Goal: Task Accomplishment & Management: Manage account settings

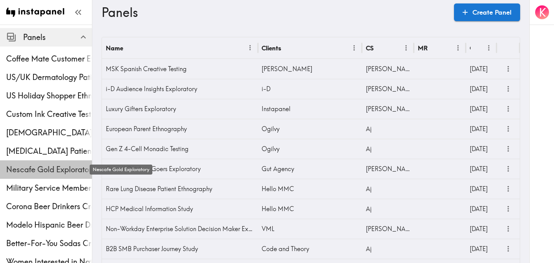
click at [34, 167] on span "Nescafe Gold Exploratory" at bounding box center [49, 169] width 86 height 11
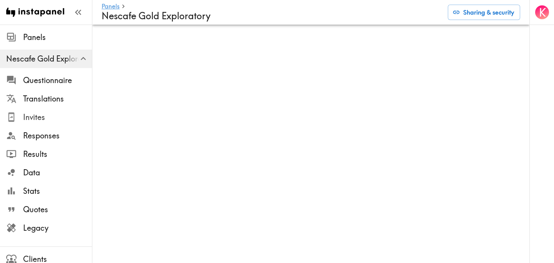
click at [64, 115] on span "Invites" at bounding box center [57, 117] width 69 height 11
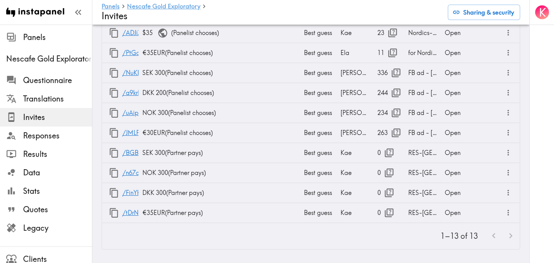
scroll to position [145, 0]
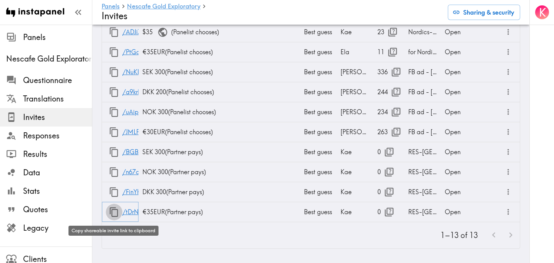
click at [115, 210] on icon "button" at bounding box center [114, 212] width 10 height 10
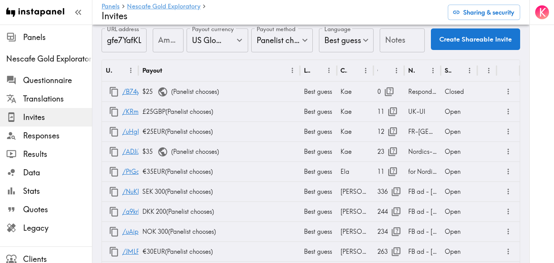
scroll to position [0, 0]
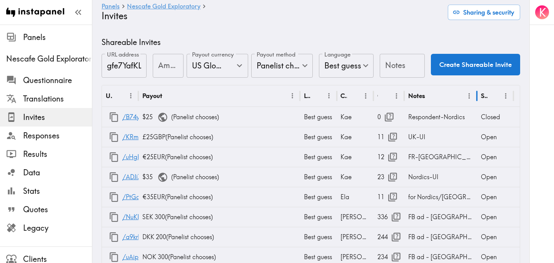
drag, startPoint x: 442, startPoint y: 94, endPoint x: 482, endPoint y: 94, distance: 40.0
click at [479, 94] on div at bounding box center [477, 96] width 4 height 22
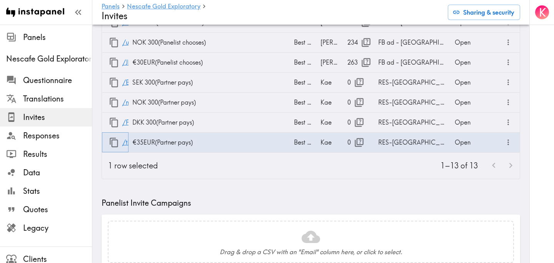
scroll to position [213, 0]
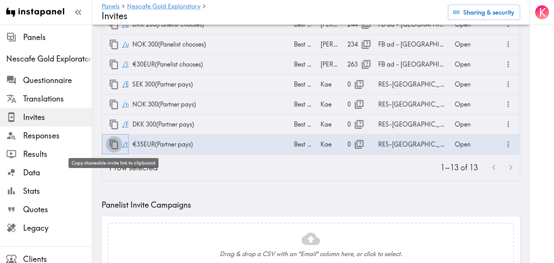
click at [113, 145] on icon "button" at bounding box center [114, 144] width 10 height 10
click at [112, 148] on icon "button" at bounding box center [114, 145] width 8 height 10
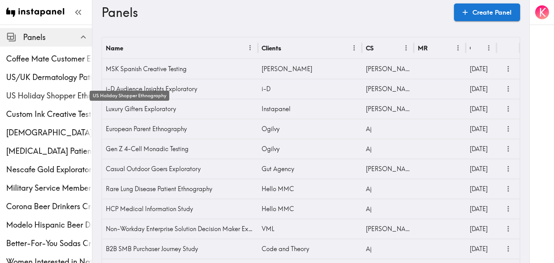
click at [30, 96] on span "US Holiday Shopper Ethnography" at bounding box center [49, 95] width 86 height 11
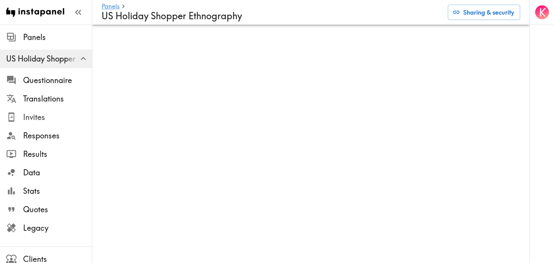
click at [53, 112] on span "Invites" at bounding box center [57, 117] width 69 height 11
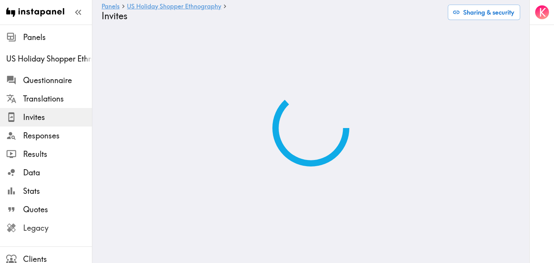
click at [40, 230] on span "Legacy" at bounding box center [57, 228] width 69 height 11
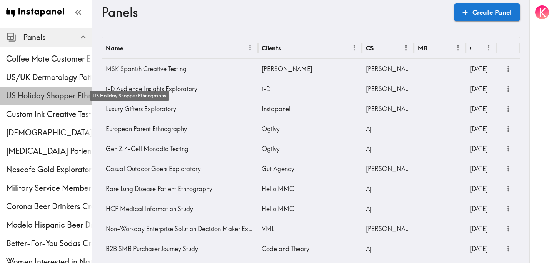
click at [64, 92] on span "US Holiday Shopper Ethnography" at bounding box center [49, 95] width 86 height 11
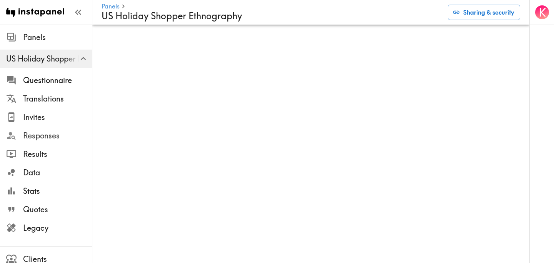
click at [55, 135] on span "Responses" at bounding box center [57, 135] width 69 height 11
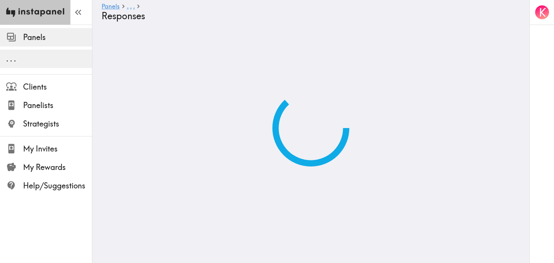
click at [45, 12] on img at bounding box center [35, 12] width 58 height 25
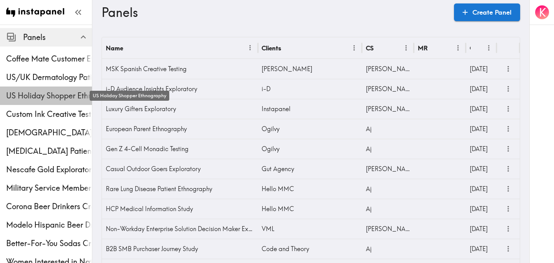
click at [48, 91] on span "US Holiday Shopper Ethnography" at bounding box center [49, 95] width 86 height 11
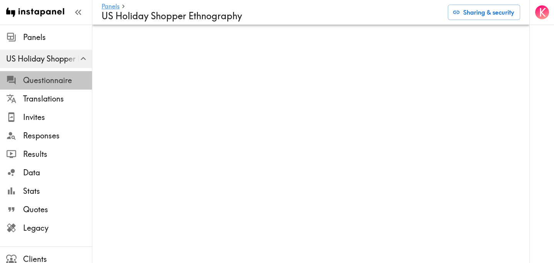
click at [33, 77] on span "Questionnaire" at bounding box center [57, 80] width 69 height 11
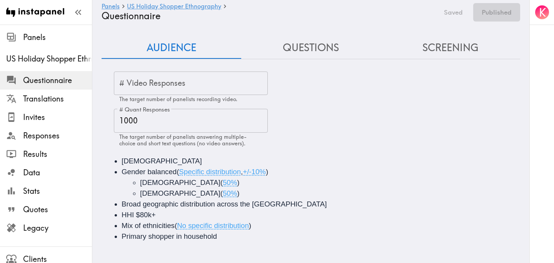
click at [311, 51] on button "Questions" at bounding box center [311, 48] width 140 height 22
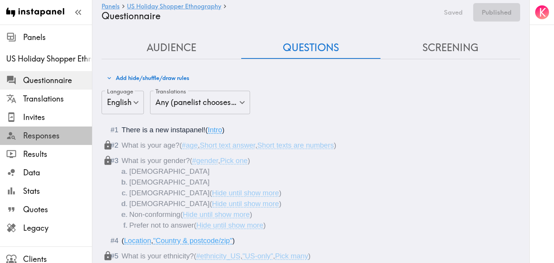
click at [53, 141] on span "Responses" at bounding box center [57, 135] width 69 height 11
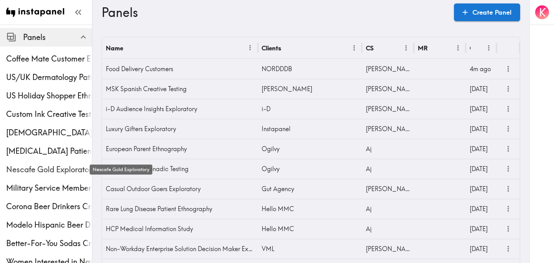
click at [44, 169] on span "Nescafe Gold Exploratory" at bounding box center [49, 169] width 86 height 11
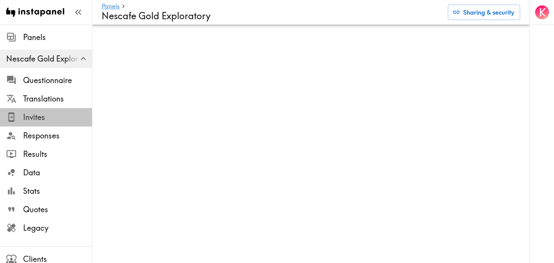
click at [54, 122] on span "Invites" at bounding box center [57, 117] width 69 height 11
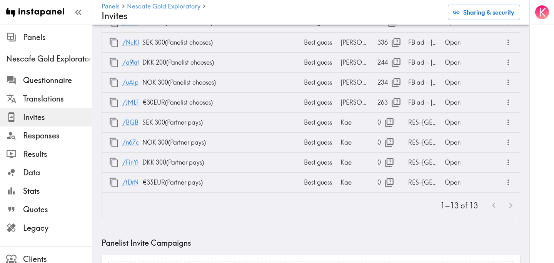
scroll to position [177, 0]
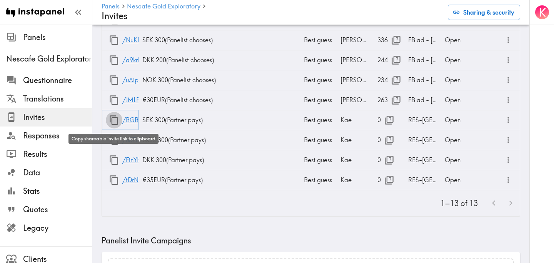
click at [112, 120] on icon "button" at bounding box center [114, 120] width 8 height 10
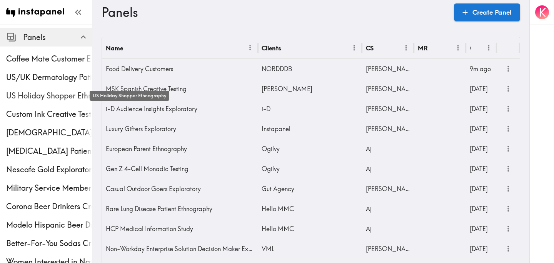
click at [45, 98] on span "US Holiday Shopper Ethnography" at bounding box center [49, 95] width 86 height 11
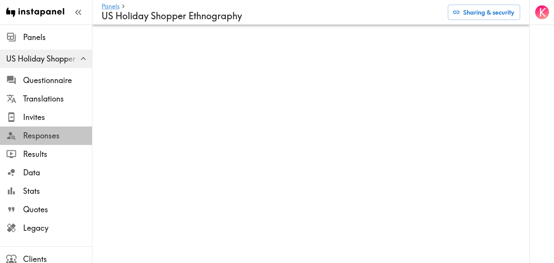
click at [49, 137] on span "Responses" at bounding box center [57, 135] width 69 height 11
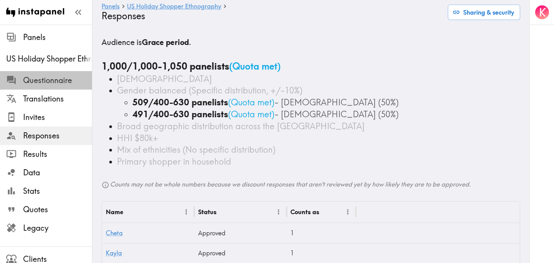
click at [52, 78] on span "Questionnaire" at bounding box center [57, 80] width 69 height 11
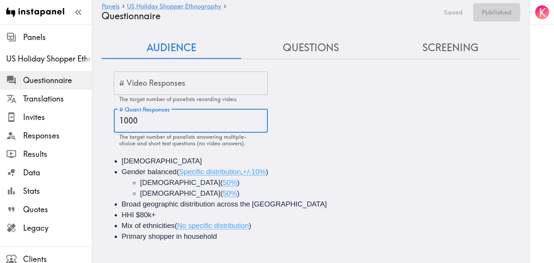
click at [154, 119] on input "1000" at bounding box center [191, 121] width 154 height 24
type input "1019"
click at [361, 102] on div "# Video Responses # Video Responses The target number of panelists recording vi…" at bounding box center [317, 109] width 406 height 75
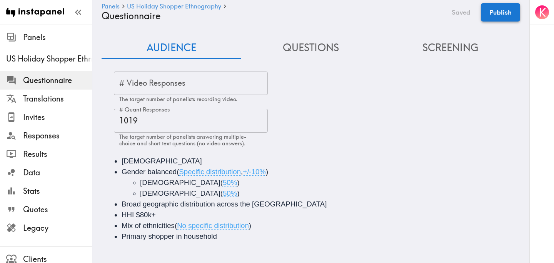
click at [507, 15] on button "Publish" at bounding box center [500, 12] width 39 height 18
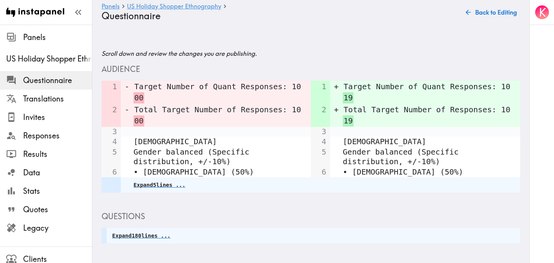
scroll to position [465, 0]
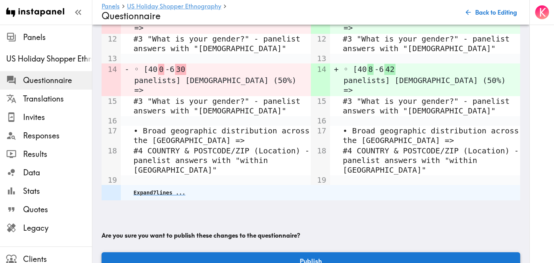
click at [317, 253] on button "Publish" at bounding box center [311, 262] width 419 height 18
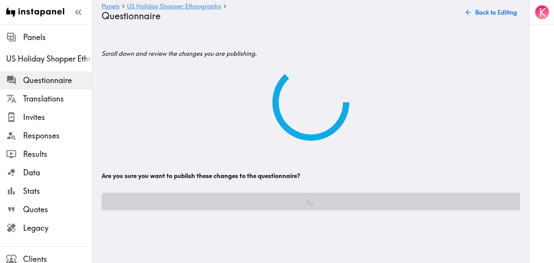
scroll to position [0, 0]
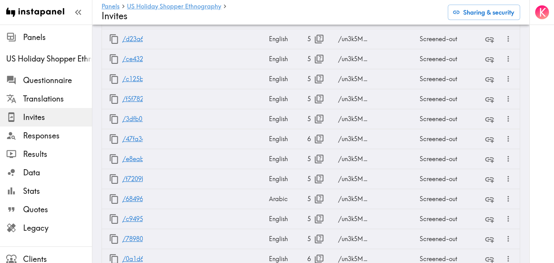
scroll to position [2439, 0]
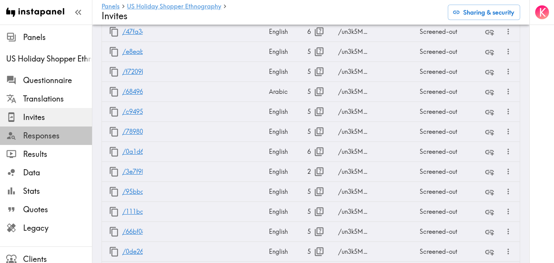
click at [51, 134] on span "Responses" at bounding box center [57, 135] width 69 height 11
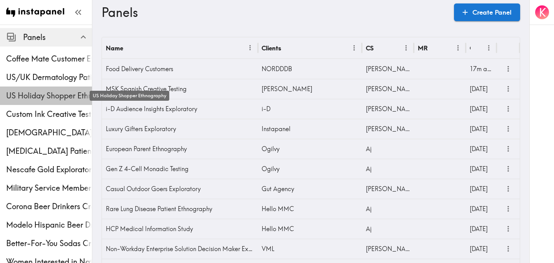
click at [52, 91] on span "US Holiday Shopper Ethnography" at bounding box center [49, 95] width 86 height 11
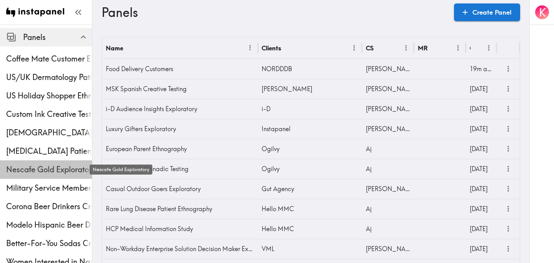
click at [47, 168] on span "Nescafe Gold Exploratory" at bounding box center [49, 169] width 86 height 11
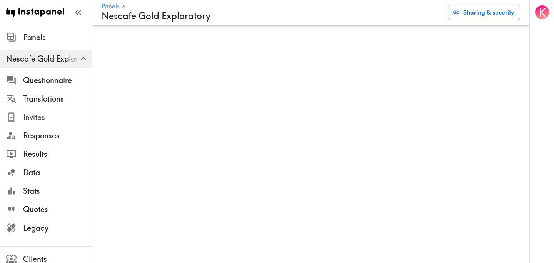
click at [61, 124] on div "Invites" at bounding box center [46, 117] width 92 height 20
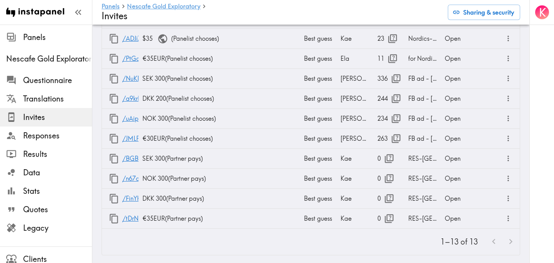
scroll to position [140, 0]
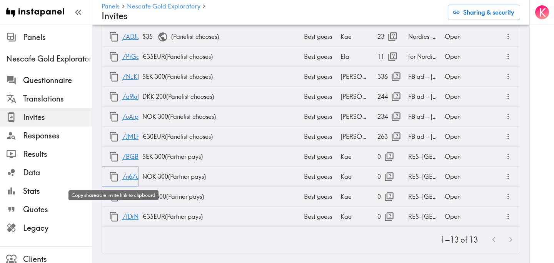
click at [112, 177] on icon "button" at bounding box center [114, 177] width 10 height 10
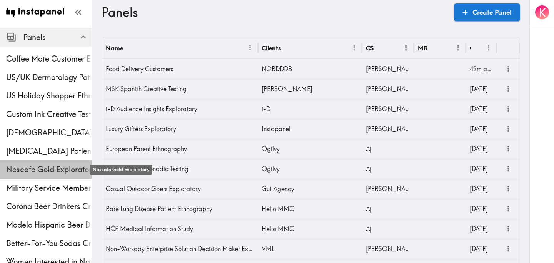
click at [38, 167] on span "Nescafe Gold Exploratory" at bounding box center [49, 169] width 86 height 11
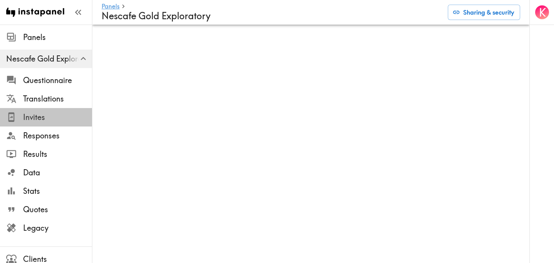
click at [64, 114] on span "Invites" at bounding box center [57, 117] width 69 height 11
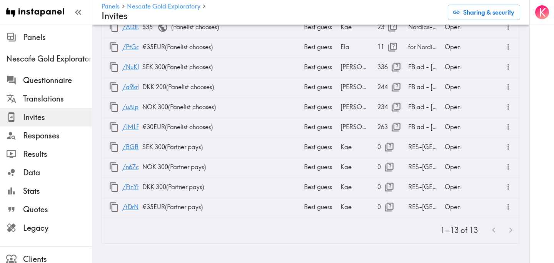
scroll to position [151, 0]
click at [110, 187] on icon "button" at bounding box center [114, 187] width 8 height 10
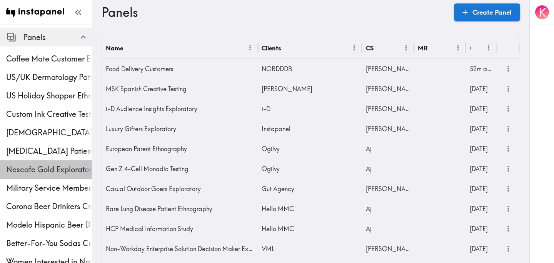
click at [50, 164] on span "Nescafe Gold Exploratory" at bounding box center [49, 170] width 86 height 14
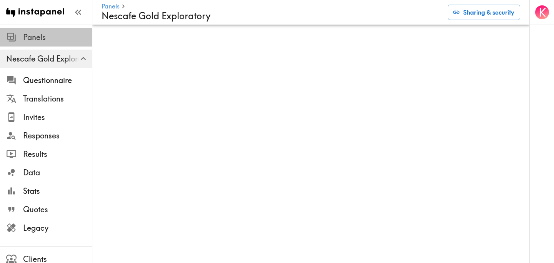
click at [24, 33] on span "Panels" at bounding box center [57, 37] width 69 height 11
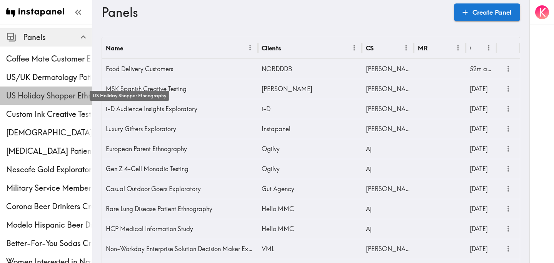
click at [43, 99] on span "US Holiday Shopper Ethnography" at bounding box center [49, 95] width 86 height 11
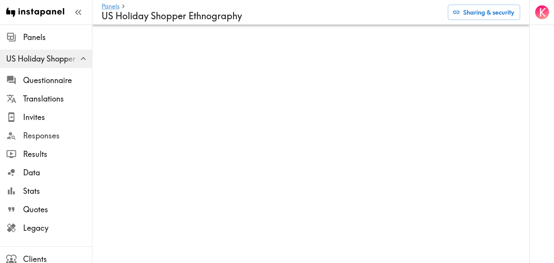
click at [47, 135] on span "Responses" at bounding box center [57, 135] width 69 height 11
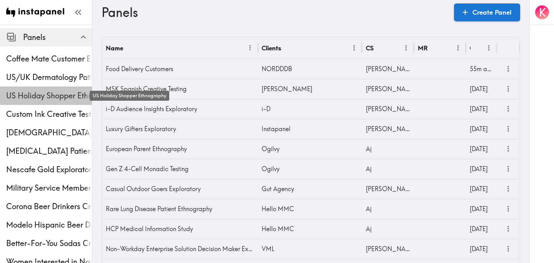
click at [34, 100] on span "US Holiday Shopper Ethnography" at bounding box center [49, 95] width 86 height 11
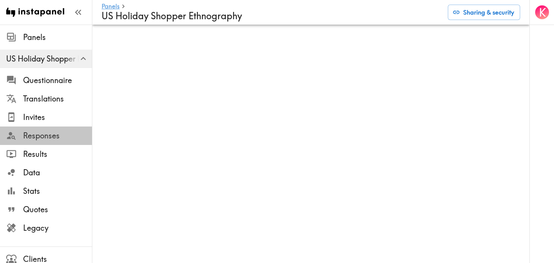
click at [52, 135] on span "Responses" at bounding box center [57, 135] width 69 height 11
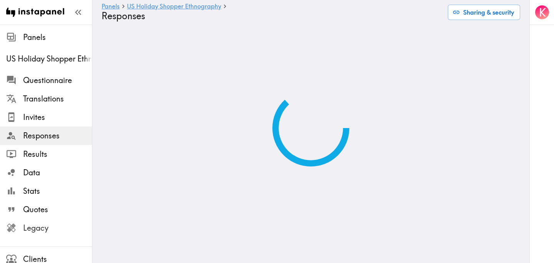
click at [57, 225] on span "Legacy" at bounding box center [57, 228] width 69 height 11
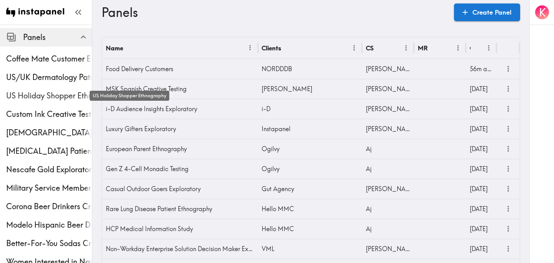
click at [39, 90] on span "US Holiday Shopper Ethnography" at bounding box center [49, 95] width 86 height 11
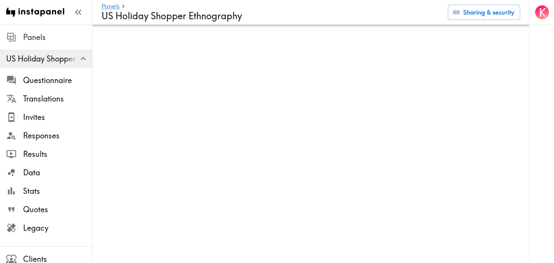
click at [54, 36] on span "Panels" at bounding box center [57, 37] width 69 height 11
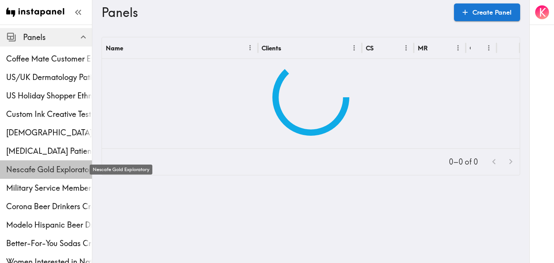
click at [39, 168] on span "Nescafe Gold Exploratory" at bounding box center [49, 169] width 86 height 11
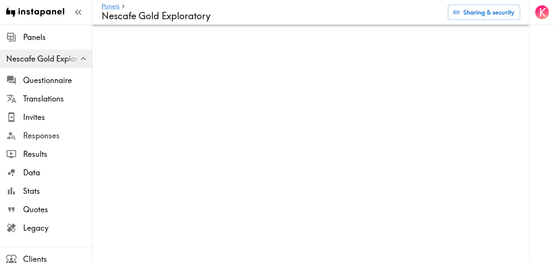
click at [52, 132] on span "Responses" at bounding box center [57, 135] width 69 height 11
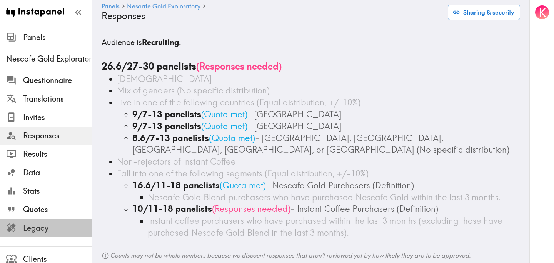
click at [69, 230] on span "Legacy" at bounding box center [57, 228] width 69 height 11
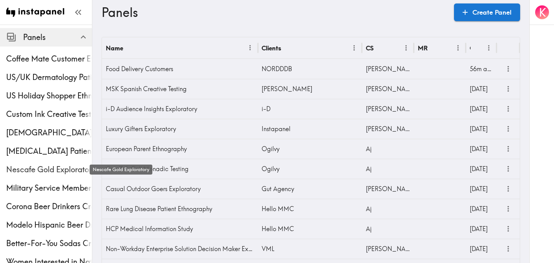
click at [36, 171] on span "Nescafe Gold Exploratory" at bounding box center [49, 169] width 86 height 11
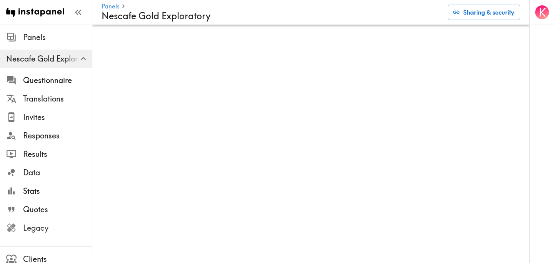
click at [52, 226] on span "Legacy" at bounding box center [57, 228] width 69 height 11
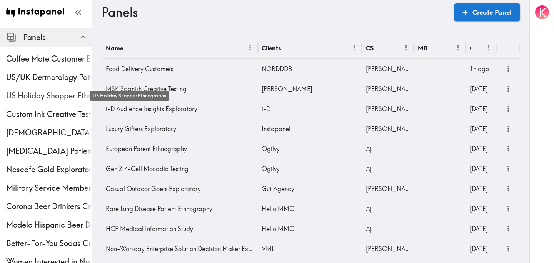
click at [33, 95] on span "US Holiday Shopper Ethnography" at bounding box center [49, 95] width 86 height 11
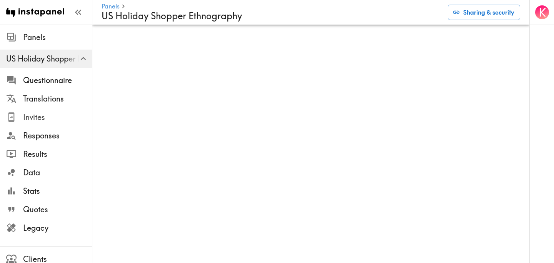
click at [39, 123] on span "Invites" at bounding box center [57, 117] width 69 height 14
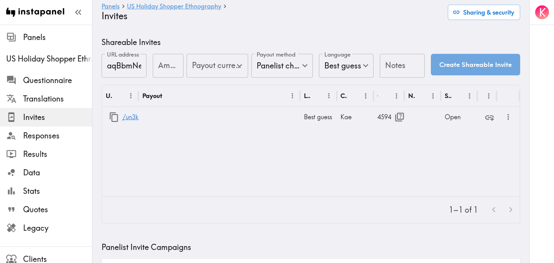
type input "US Global Equivalent - converted and cost-of-living adjusted"
type input "USD - US Dollar ([GEOGRAPHIC_DATA], [US_STATE], [GEOGRAPHIC_DATA], [GEOGRAPHIC_…"
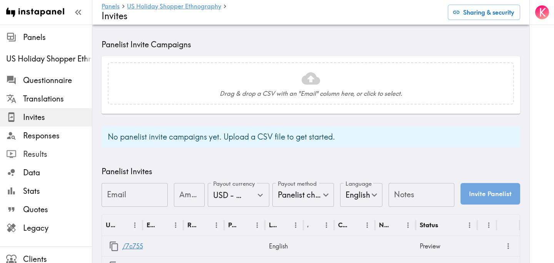
scroll to position [137, 0]
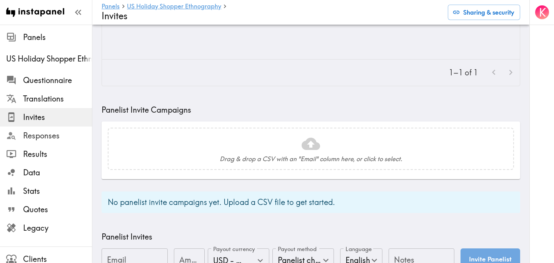
click at [57, 138] on span "Responses" at bounding box center [57, 135] width 69 height 11
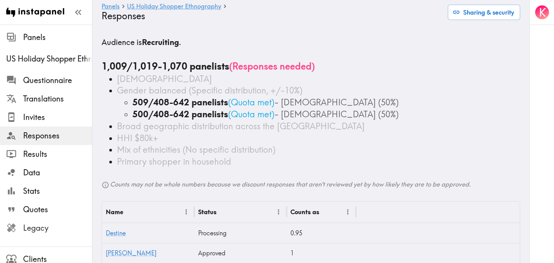
click at [69, 231] on span "Legacy" at bounding box center [57, 228] width 69 height 11
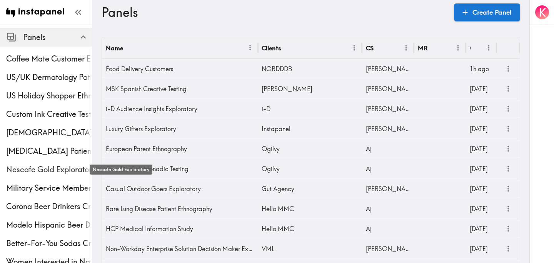
click at [57, 167] on span "Nescafe Gold Exploratory" at bounding box center [49, 169] width 86 height 11
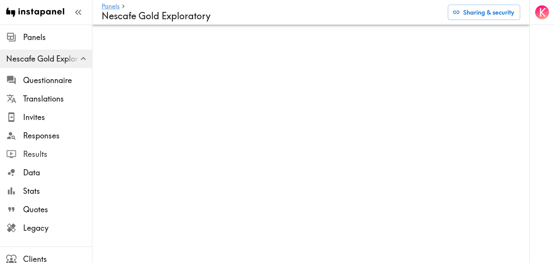
click at [62, 153] on span "Results" at bounding box center [57, 154] width 69 height 11
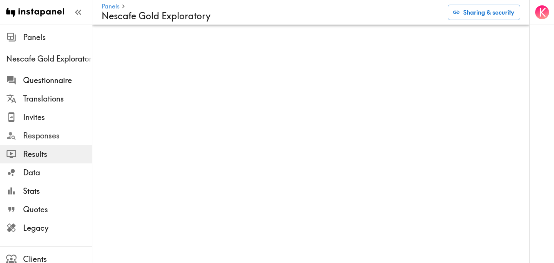
click at [62, 140] on span "Responses" at bounding box center [57, 135] width 69 height 11
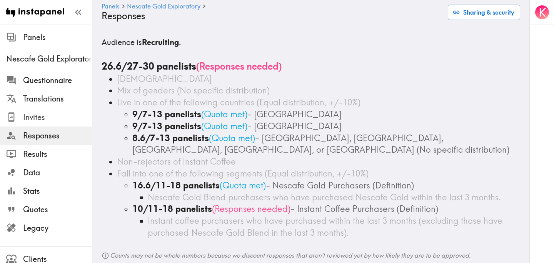
click at [63, 119] on span "Invites" at bounding box center [57, 117] width 69 height 11
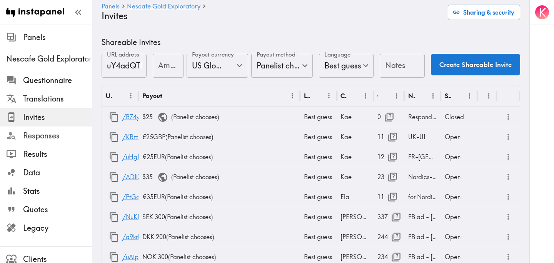
click at [36, 138] on span "Responses" at bounding box center [57, 135] width 69 height 11
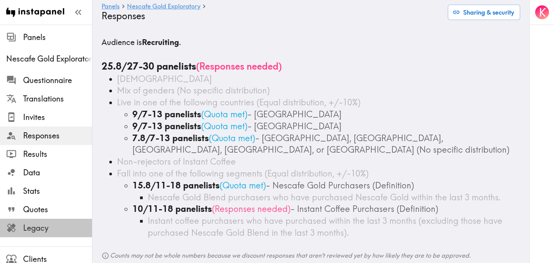
click at [50, 223] on span "Legacy" at bounding box center [57, 228] width 69 height 11
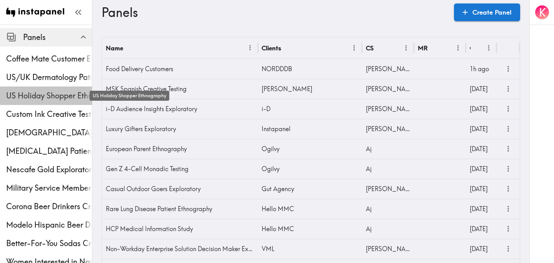
click at [49, 93] on span "US Holiday Shopper Ethnography" at bounding box center [49, 95] width 86 height 11
click at [38, 95] on span "US Holiday Shopper Ethnography" at bounding box center [49, 95] width 86 height 11
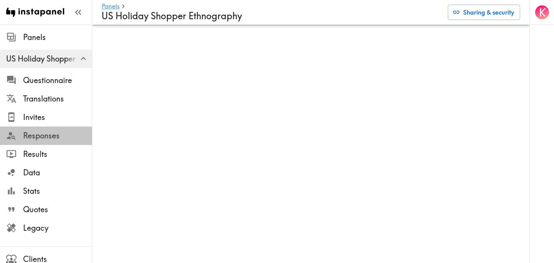
click at [54, 136] on span "Responses" at bounding box center [57, 135] width 69 height 11
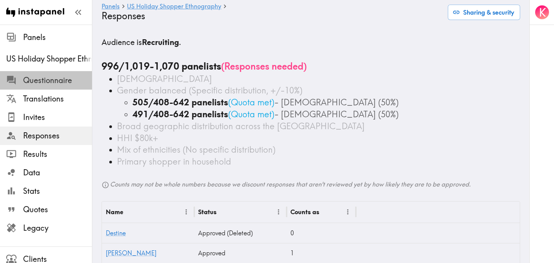
click at [72, 83] on span "Questionnaire" at bounding box center [57, 80] width 69 height 11
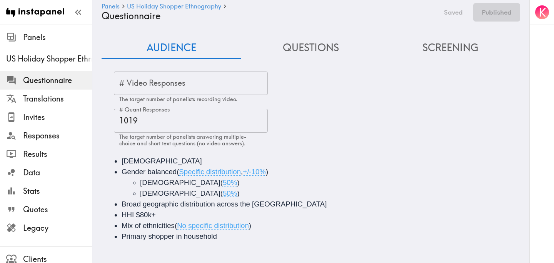
click at [156, 119] on input "1019" at bounding box center [191, 121] width 154 height 24
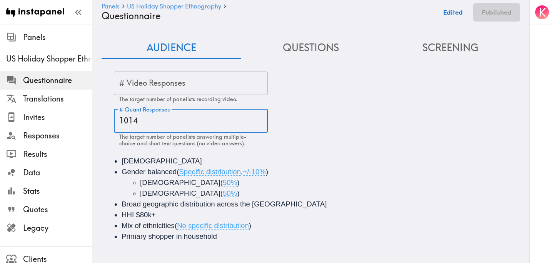
type input "1014"
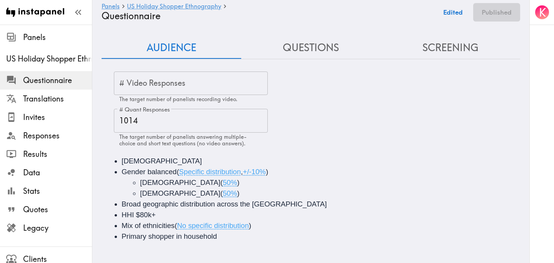
click at [389, 136] on div "# Video Responses # Video Responses The target number of panelists recording vi…" at bounding box center [317, 109] width 406 height 75
click at [507, 14] on button "Publish" at bounding box center [500, 12] width 39 height 18
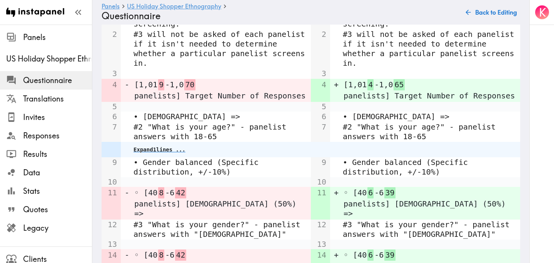
scroll to position [465, 0]
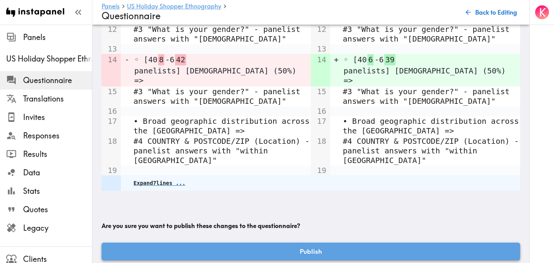
click at [354, 243] on button "Publish" at bounding box center [311, 252] width 419 height 18
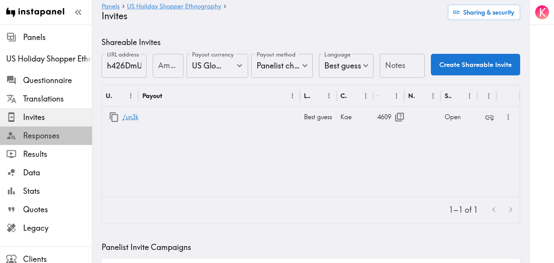
click at [56, 134] on span "Responses" at bounding box center [57, 135] width 69 height 11
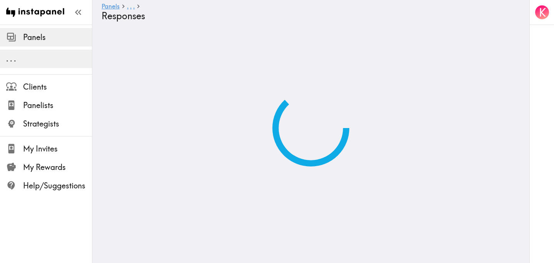
click at [43, 36] on span "Panels" at bounding box center [57, 37] width 69 height 11
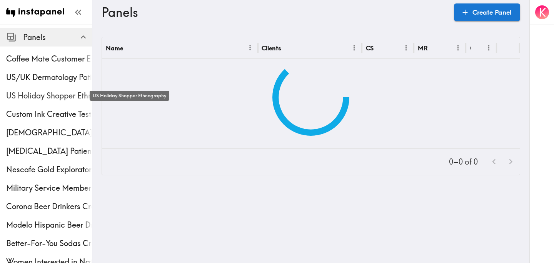
click at [34, 97] on span "US Holiday Shopper Ethnography" at bounding box center [49, 95] width 86 height 11
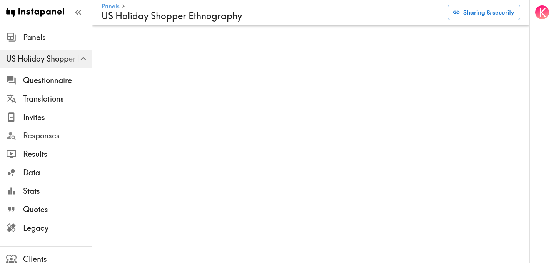
click at [62, 133] on span "Responses" at bounding box center [57, 135] width 69 height 11
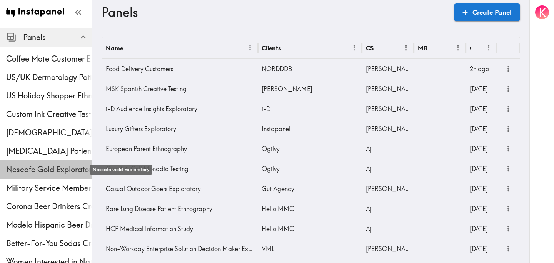
click at [48, 167] on span "Nescafe Gold Exploratory" at bounding box center [49, 169] width 86 height 11
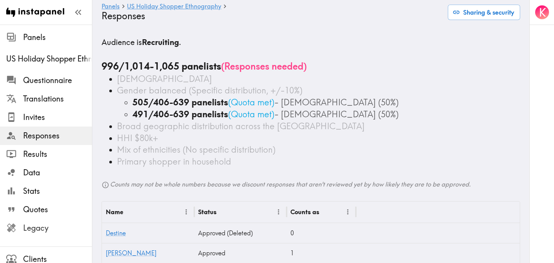
click at [50, 223] on span "Legacy" at bounding box center [57, 228] width 69 height 11
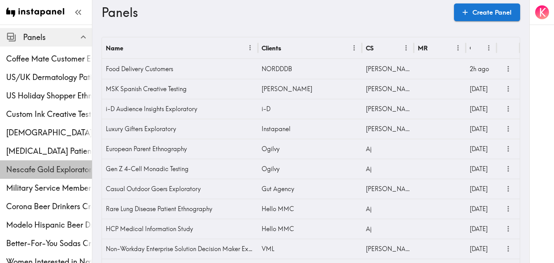
click at [24, 175] on span "Nescafe Gold Exploratory" at bounding box center [49, 170] width 86 height 14
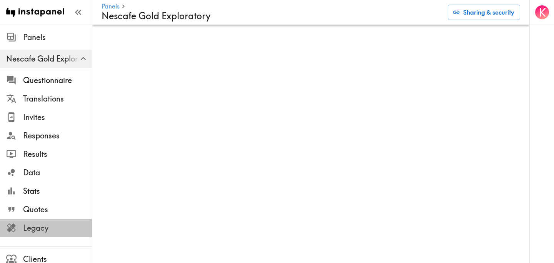
click at [65, 226] on span "Legacy" at bounding box center [57, 228] width 69 height 11
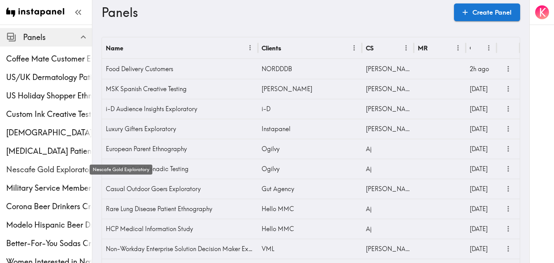
click at [30, 167] on span "Nescafe Gold Exploratory" at bounding box center [49, 169] width 86 height 11
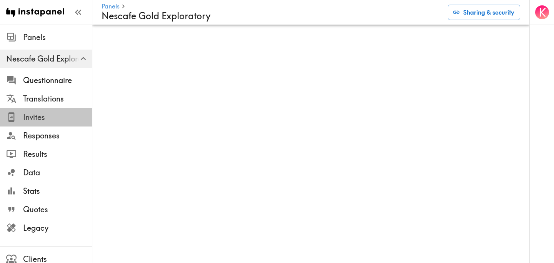
click at [45, 122] on span "Invites" at bounding box center [57, 117] width 69 height 11
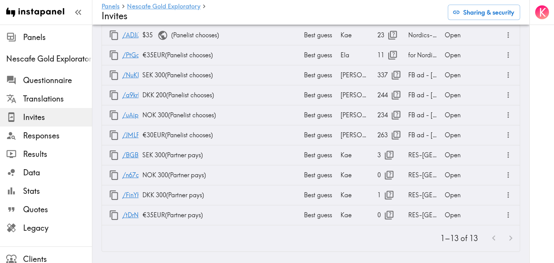
scroll to position [147, 0]
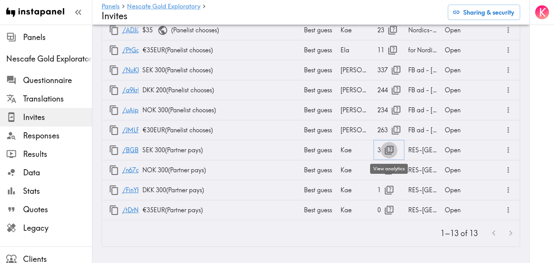
click at [388, 147] on icon "button" at bounding box center [389, 150] width 9 height 9
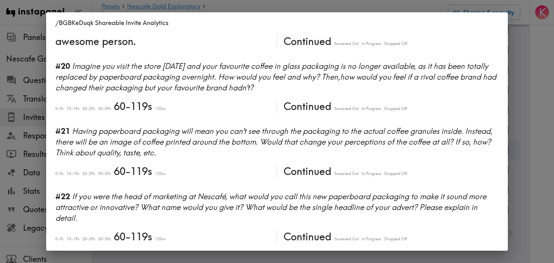
scroll to position [1536, 0]
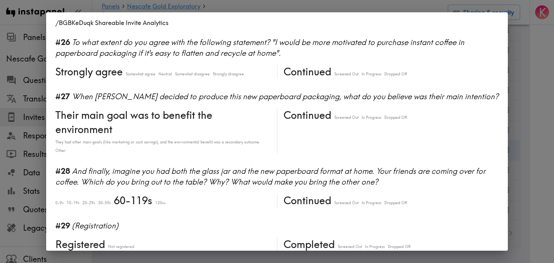
click at [525, 165] on div "/BGBKeDuqk Shareable Invite Analytics #1 There is a new instapanel! 5-9s 10-19s…" at bounding box center [277, 131] width 554 height 263
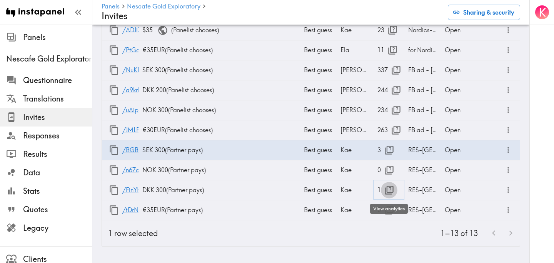
click at [390, 189] on icon "button" at bounding box center [389, 190] width 9 height 9
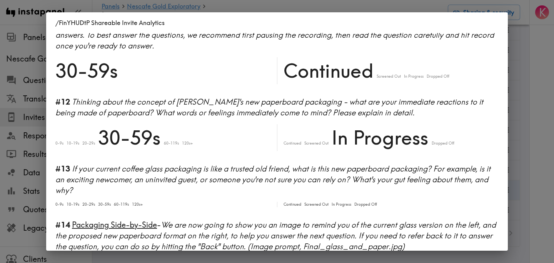
scroll to position [682, 0]
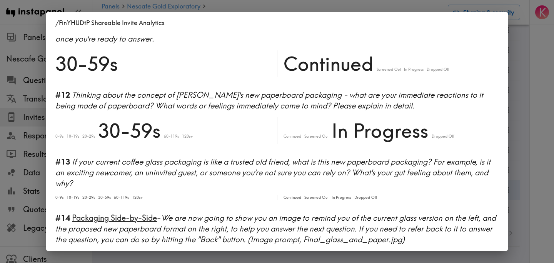
click at [530, 165] on div "/FinYHUDtP Shareable Invite Analytics #1 There is a new instapanel! 20-29s Cont…" at bounding box center [277, 131] width 554 height 263
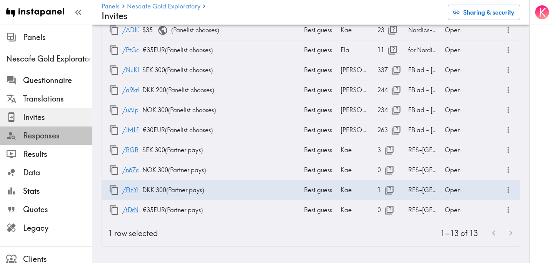
click at [52, 133] on span "Responses" at bounding box center [57, 135] width 69 height 11
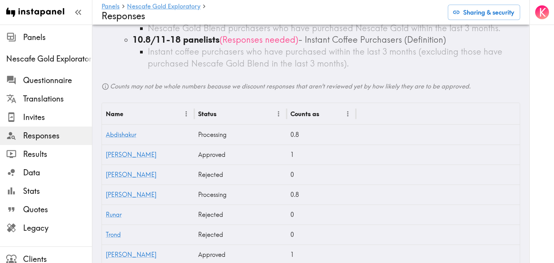
scroll to position [179, 0]
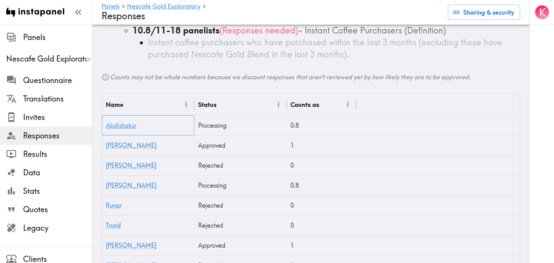
click at [120, 125] on link "Abdishakur" at bounding box center [121, 126] width 30 height 8
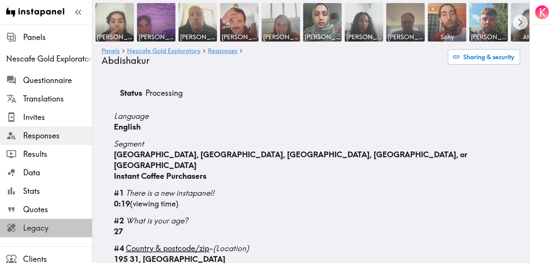
click at [57, 229] on span "Legacy" at bounding box center [57, 228] width 69 height 11
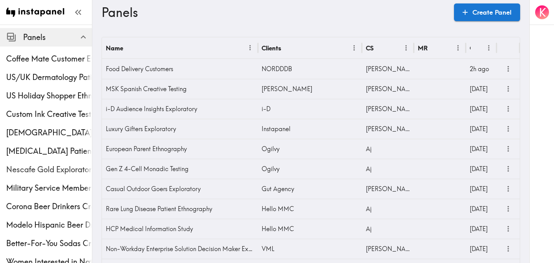
click at [46, 167] on span "Nescafe Gold Exploratory" at bounding box center [49, 169] width 86 height 11
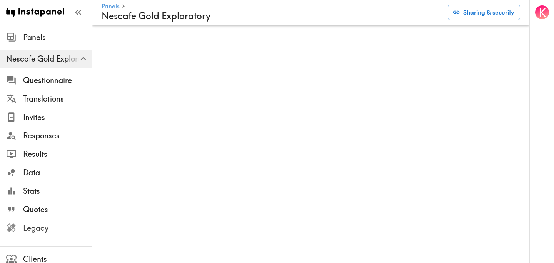
click at [47, 226] on span "Legacy" at bounding box center [57, 228] width 69 height 11
click at [54, 138] on span "Responses" at bounding box center [57, 135] width 69 height 11
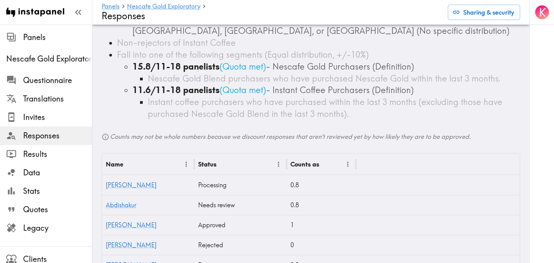
scroll to position [125, 0]
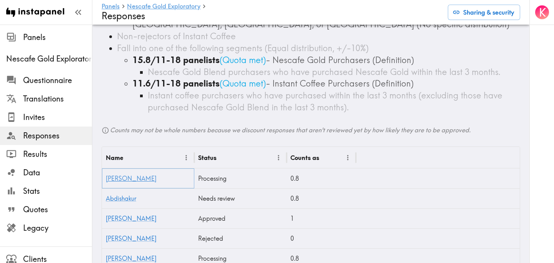
click at [118, 179] on link "[PERSON_NAME]" at bounding box center [131, 179] width 51 height 8
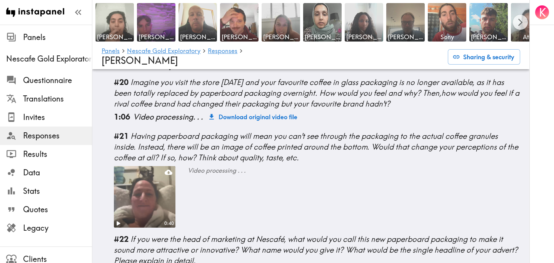
scroll to position [1248, 0]
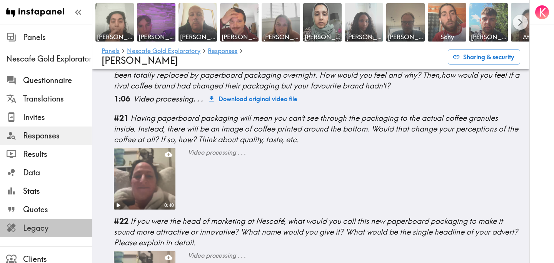
click at [65, 222] on span "Legacy" at bounding box center [57, 228] width 69 height 14
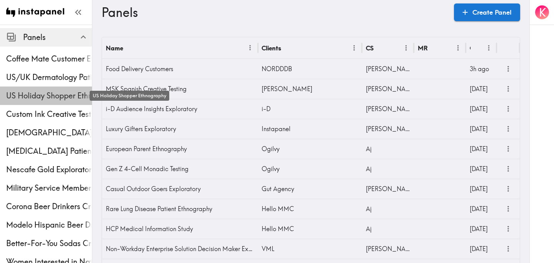
click at [40, 94] on span "US Holiday Shopper Ethnography" at bounding box center [49, 95] width 86 height 11
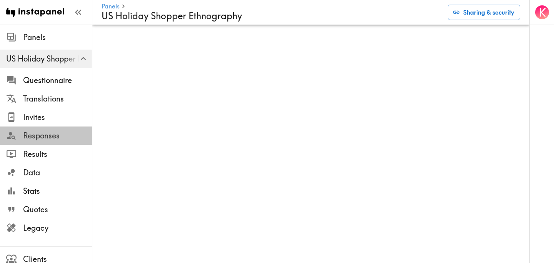
click at [45, 135] on span "Responses" at bounding box center [57, 135] width 69 height 11
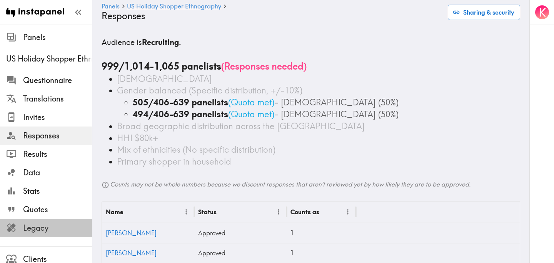
click at [43, 224] on span "Legacy" at bounding box center [57, 228] width 69 height 11
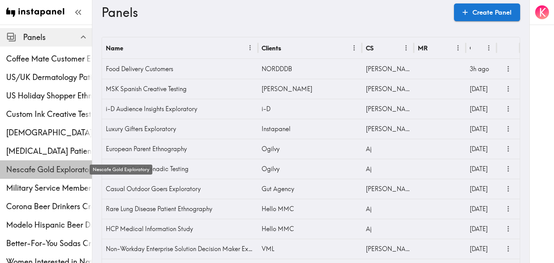
click at [48, 166] on span "Nescafe Gold Exploratory" at bounding box center [49, 169] width 86 height 11
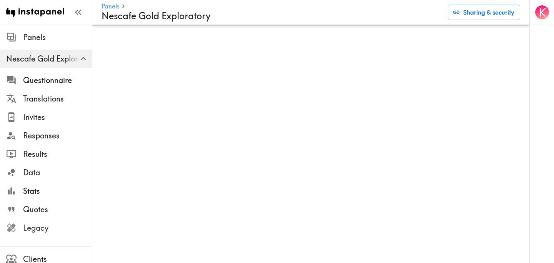
click at [57, 229] on span "Legacy" at bounding box center [57, 228] width 69 height 11
